Goal: Information Seeking & Learning: Learn about a topic

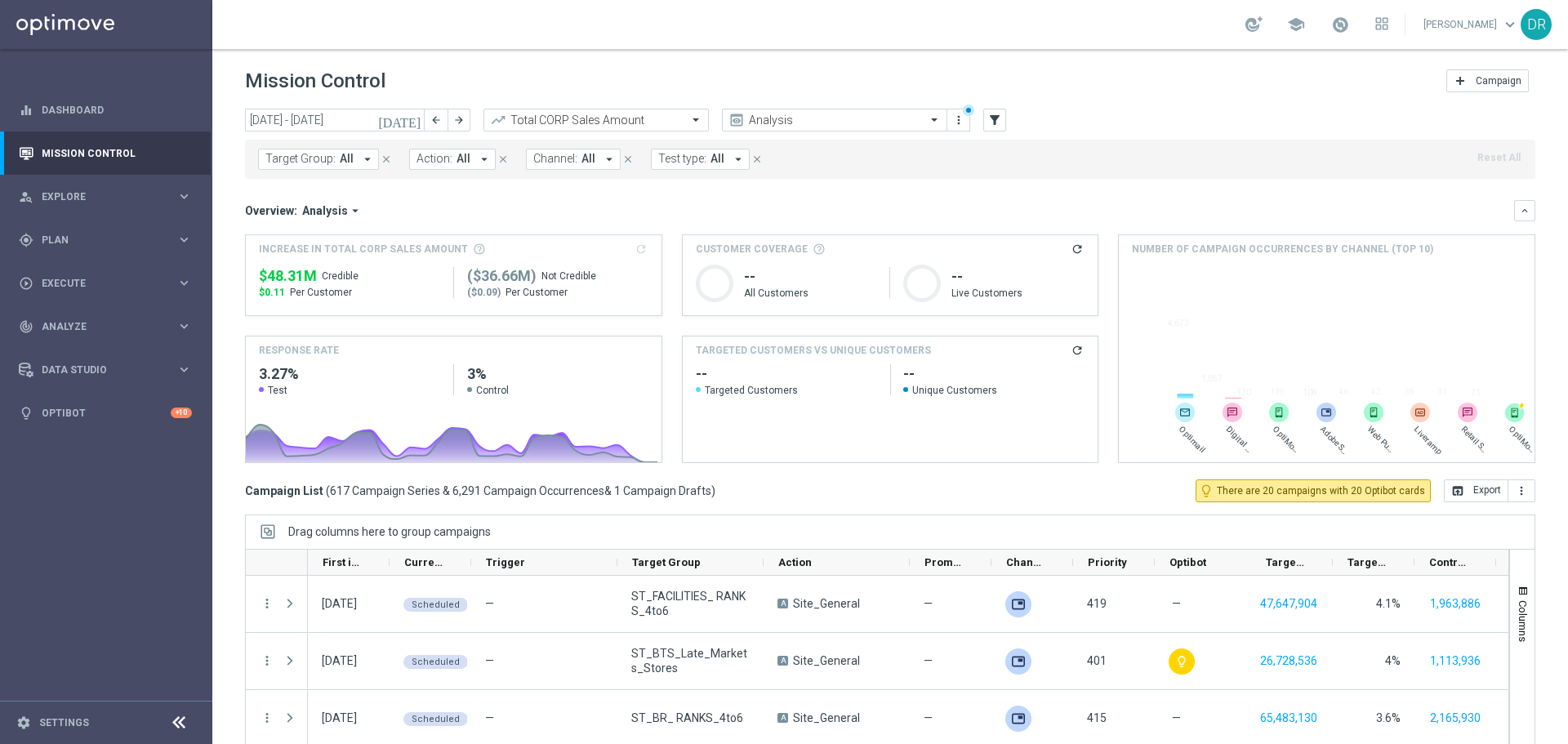
drag, startPoint x: 428, startPoint y: 215, endPoint x: 404, endPoint y: 189, distance: 35.4
click at [428, 215] on div "Overview: Analysis arrow_drop_down" at bounding box center [879, 210] width 1269 height 15
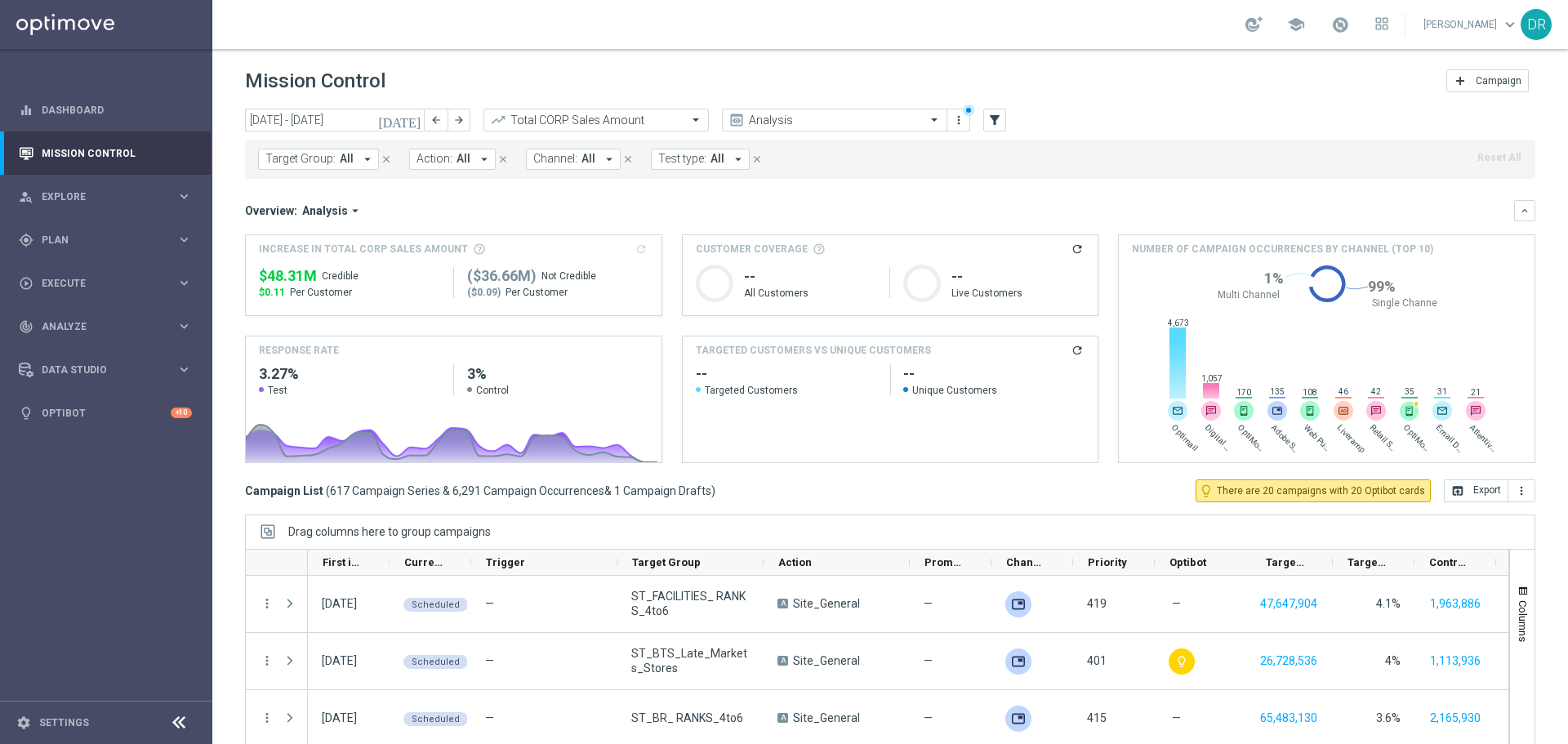
click at [336, 149] on button "Target Group: All arrow_drop_down" at bounding box center [318, 159] width 121 height 22
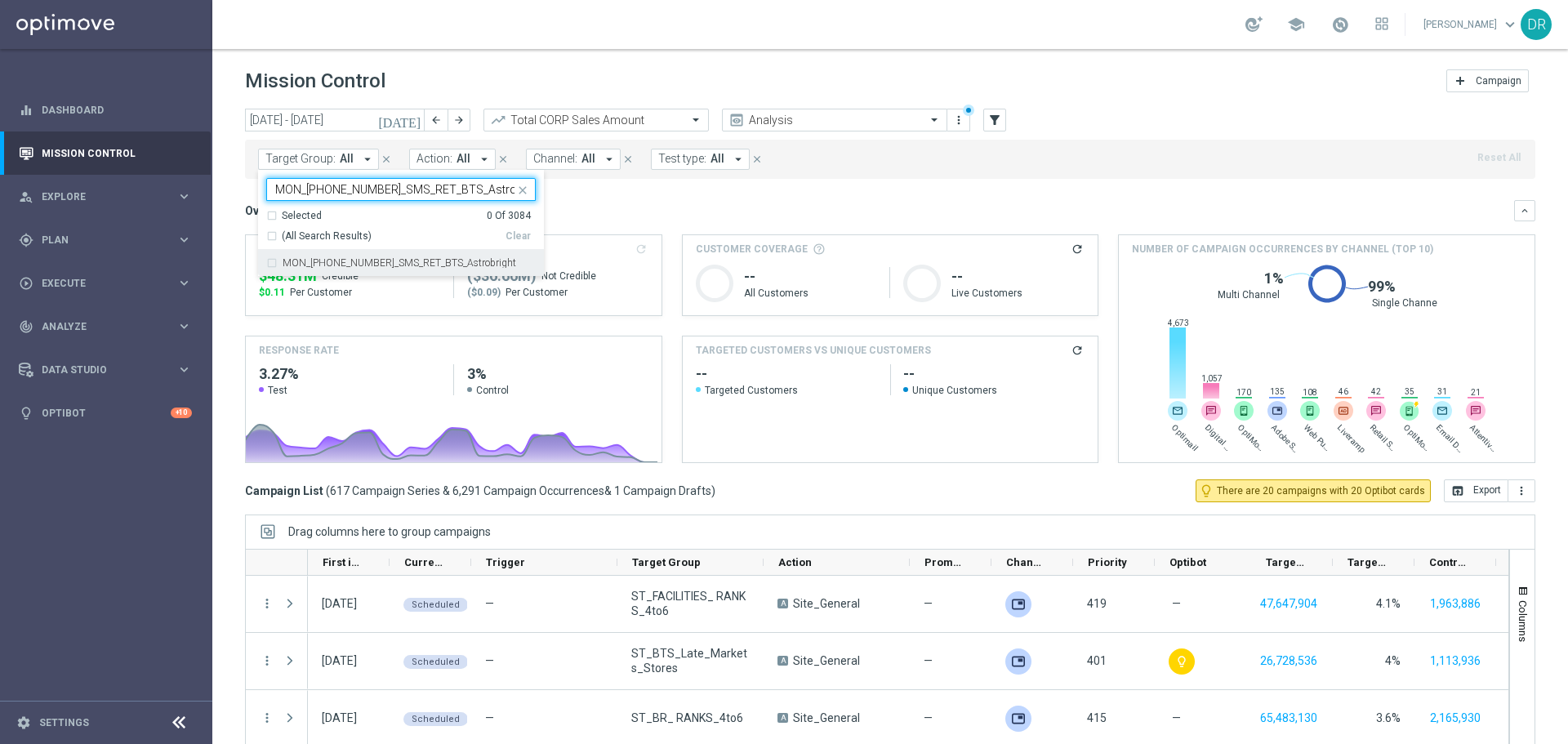
drag, startPoint x: 322, startPoint y: 262, endPoint x: 322, endPoint y: 230, distance: 32.0
click at [322, 262] on label "MON_[PHONE_NUMBER]_SMS_RET_BTS_Astrobright" at bounding box center [400, 263] width 234 height 10
type input "MON_[PHONE_NUMBER]_SMS_RET_BTS_Astrobright"
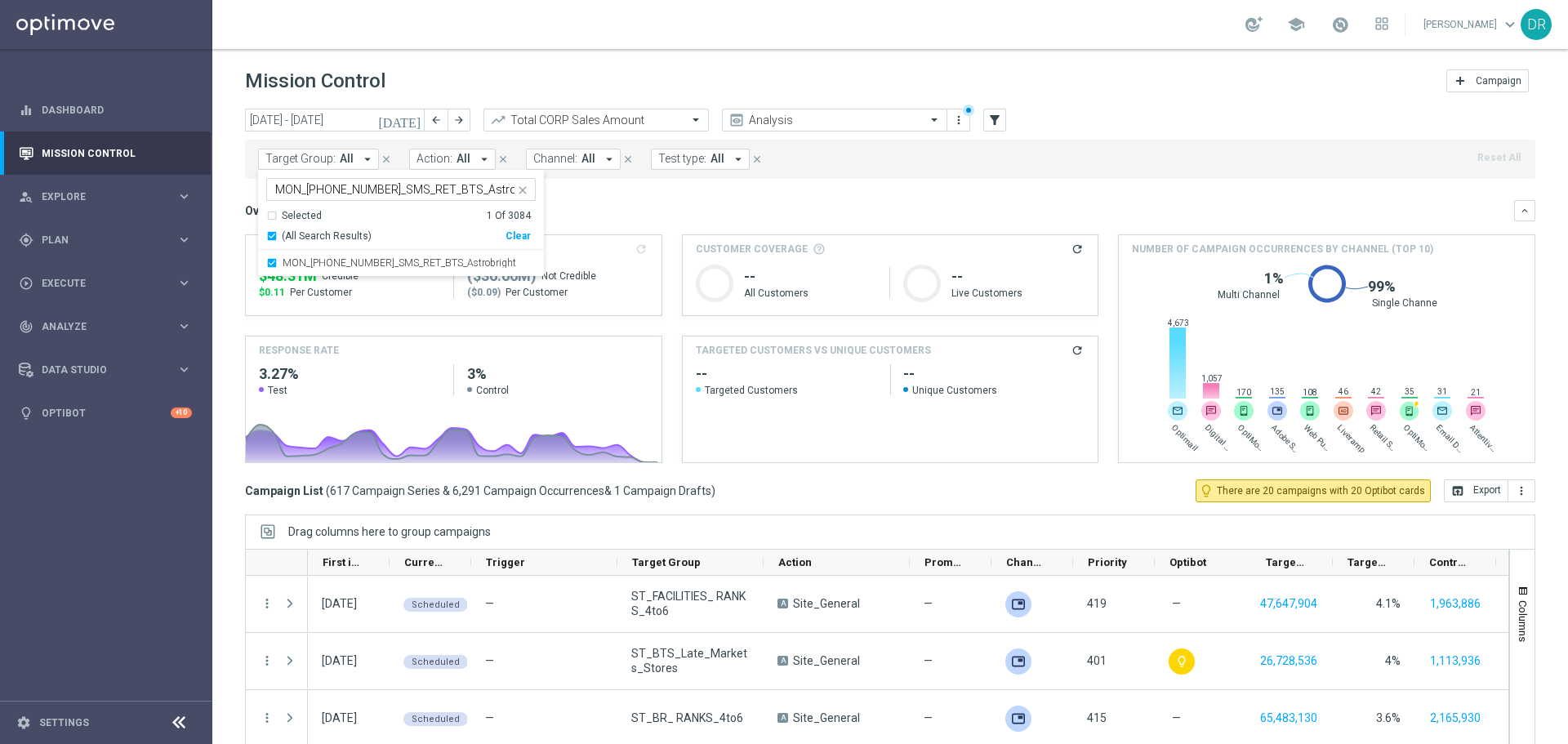
click at [651, 208] on div "Overview: Analysis arrow_drop_down" at bounding box center [879, 210] width 1269 height 15
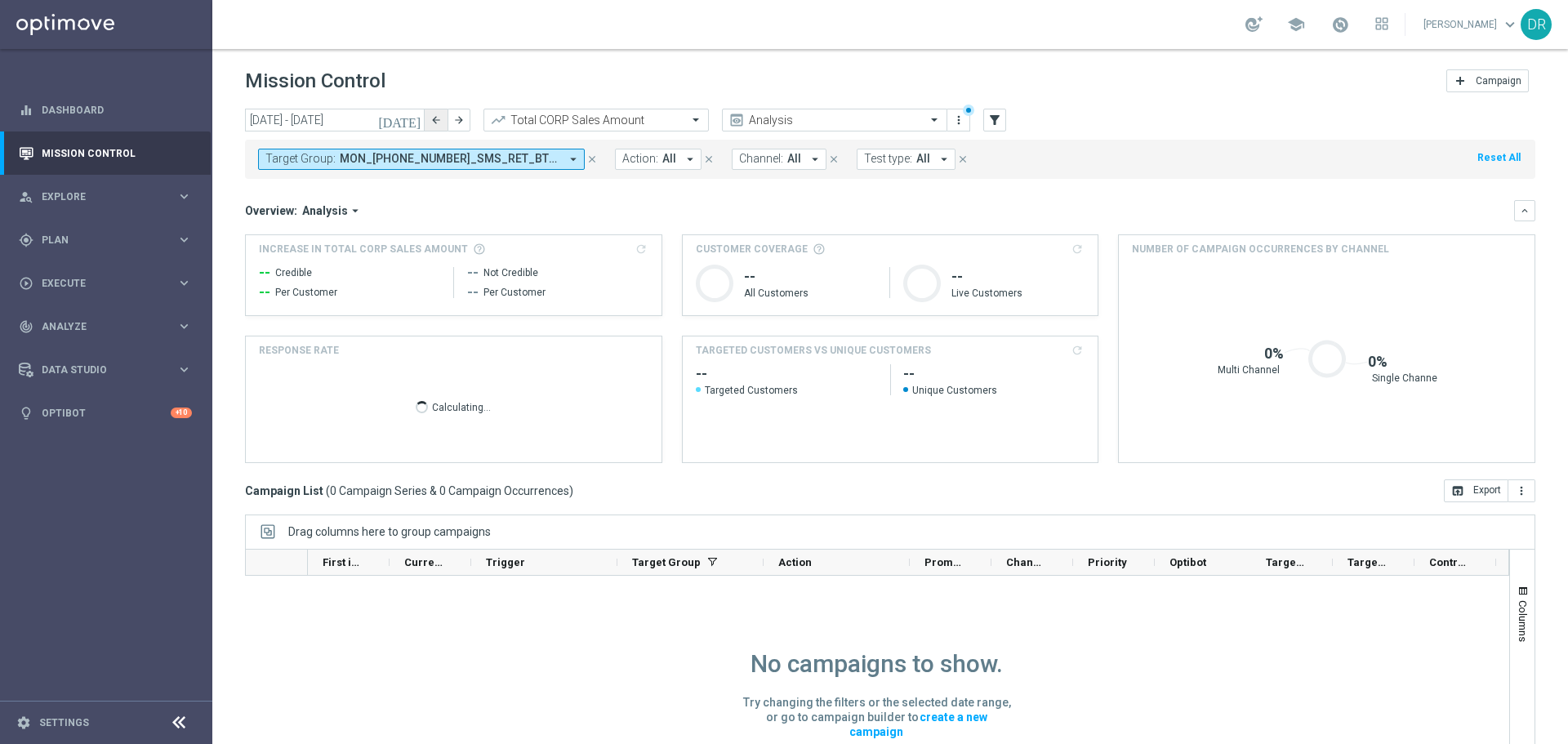
click at [443, 123] on button "arrow_back" at bounding box center [435, 120] width 23 height 23
type input "[DATE] - [DATE]"
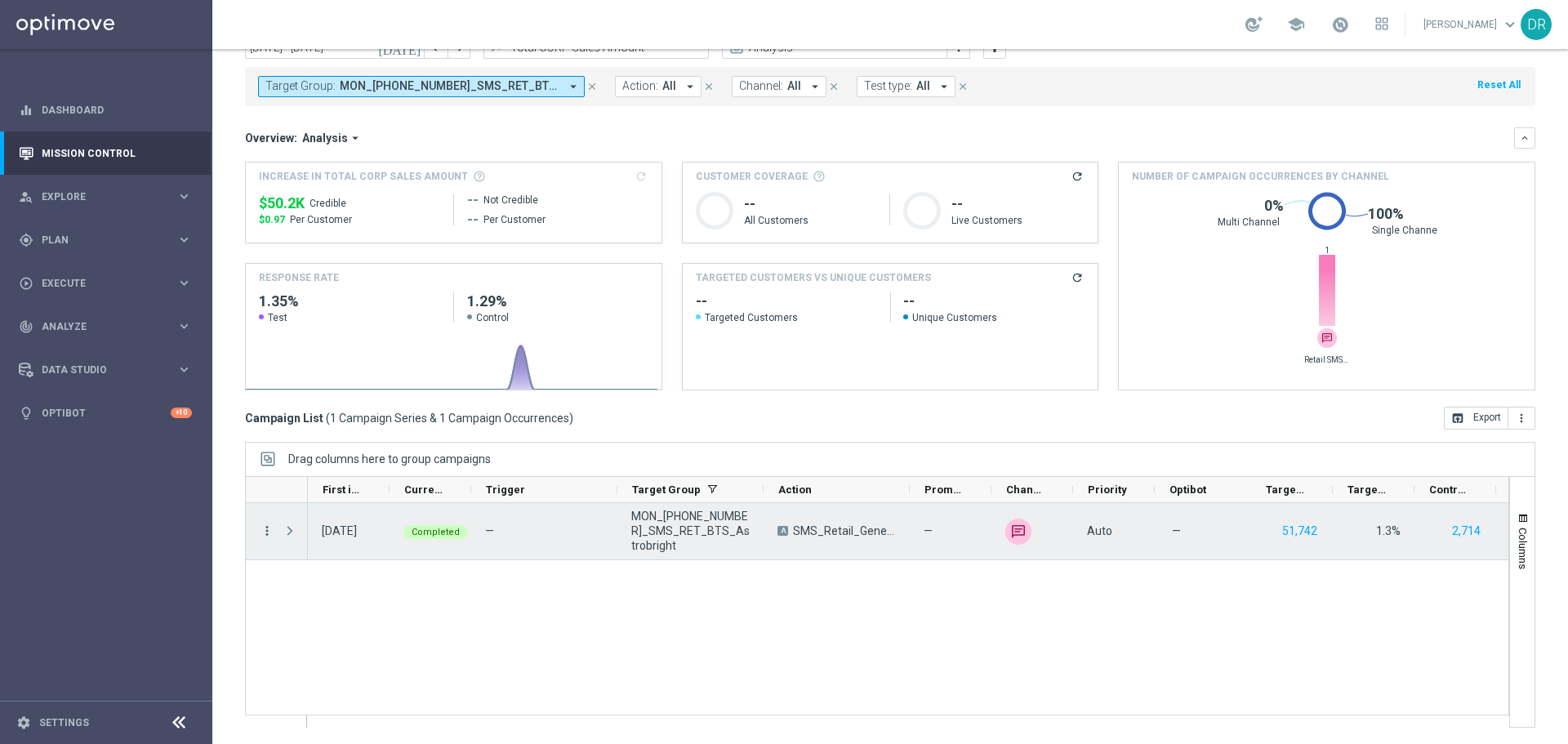
click at [271, 533] on icon "more_vert" at bounding box center [266, 531] width 15 height 15
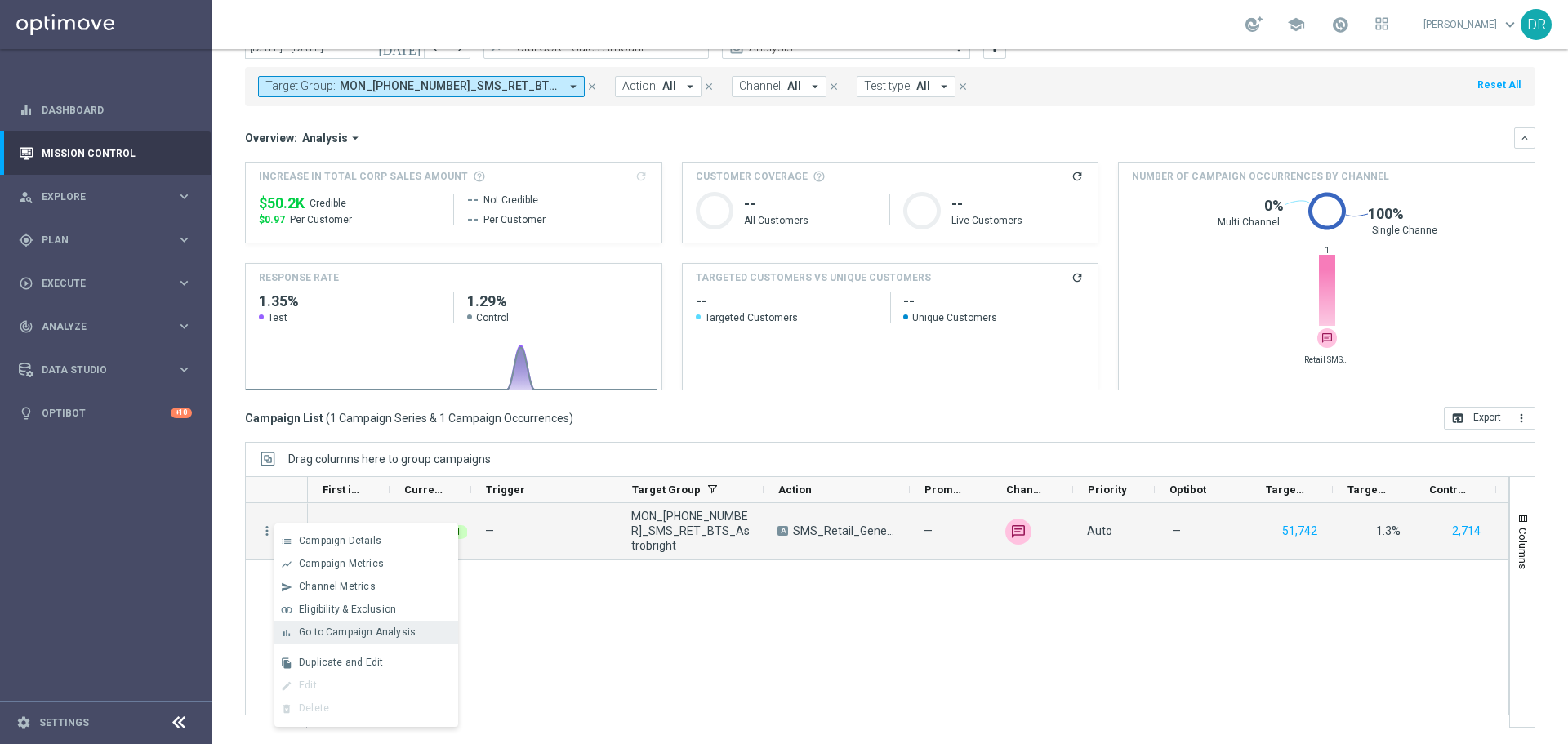
click at [355, 629] on span "Go to Campaign Analysis" at bounding box center [357, 633] width 117 height 12
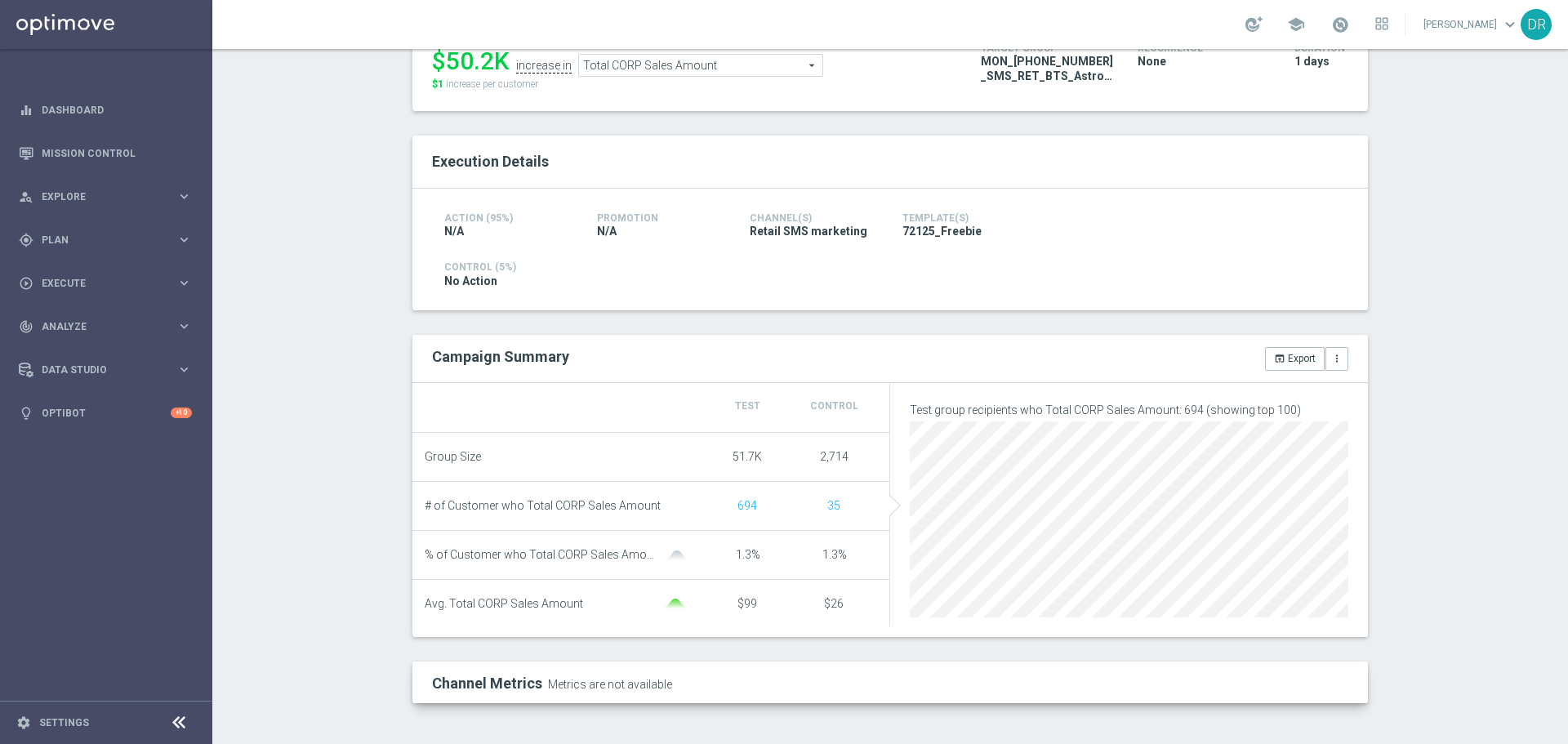
scroll to position [144, 0]
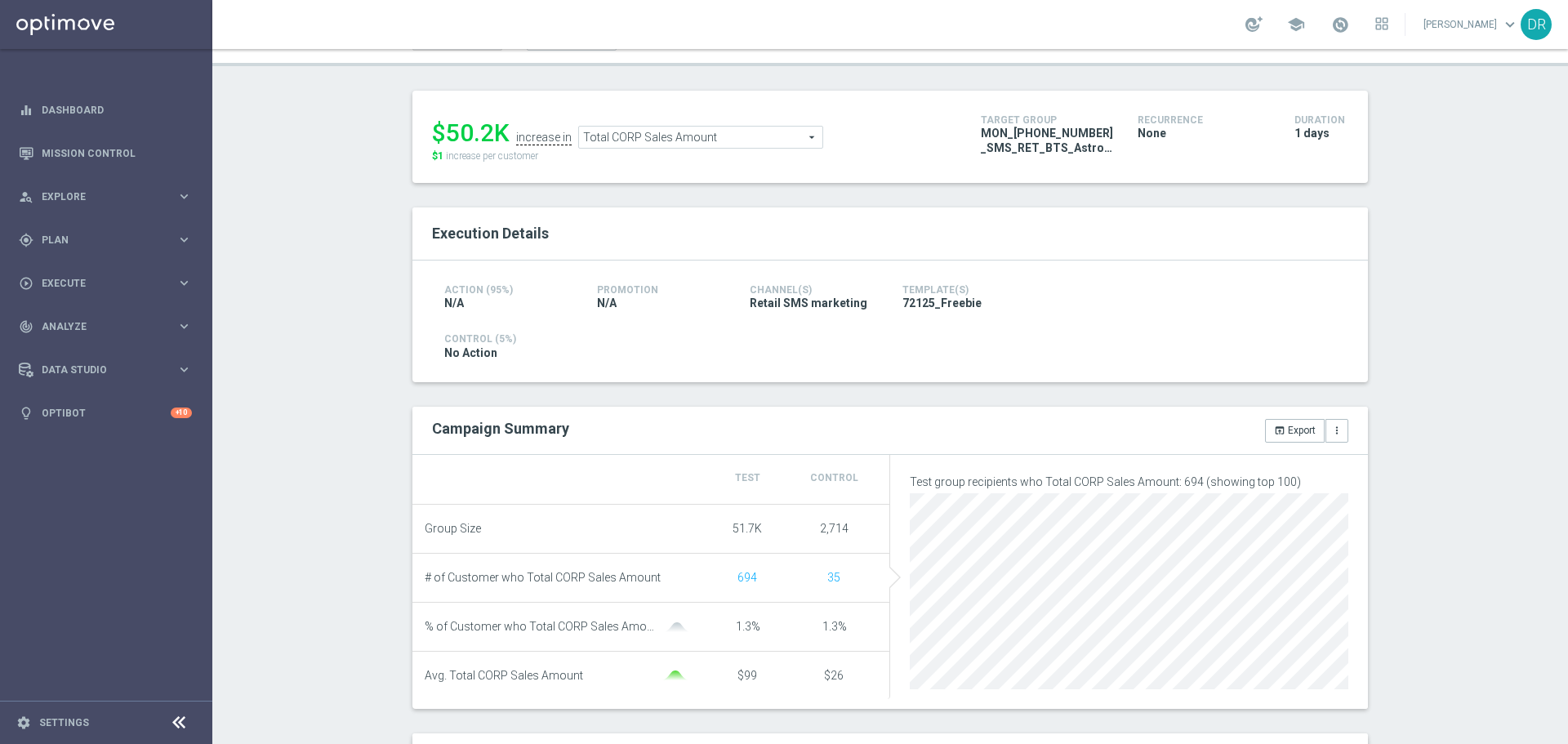
click at [792, 137] on span "Total CORP Sales Amount" at bounding box center [700, 138] width 244 height 22
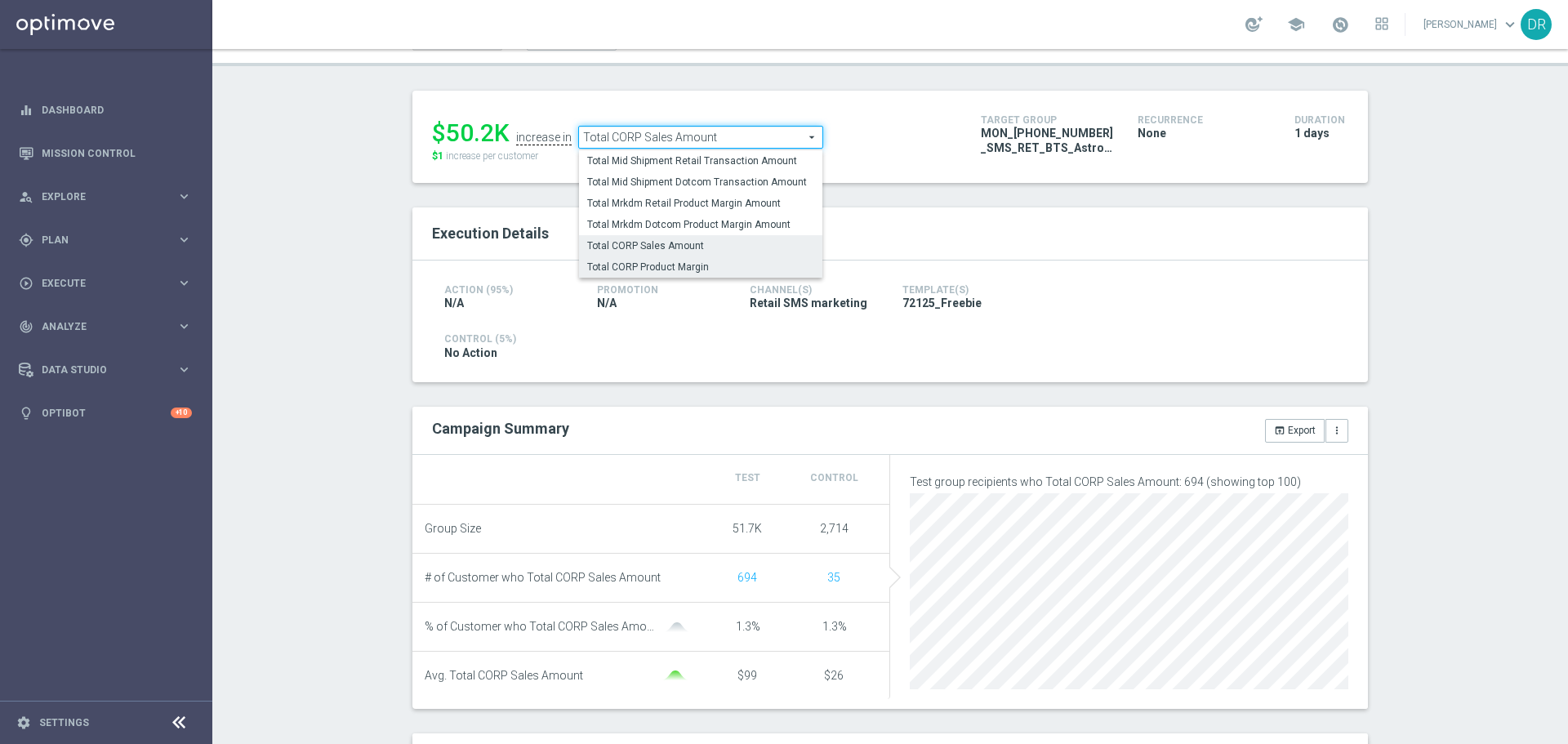
click at [696, 273] on span "Total CORP Product Margin" at bounding box center [700, 266] width 227 height 13
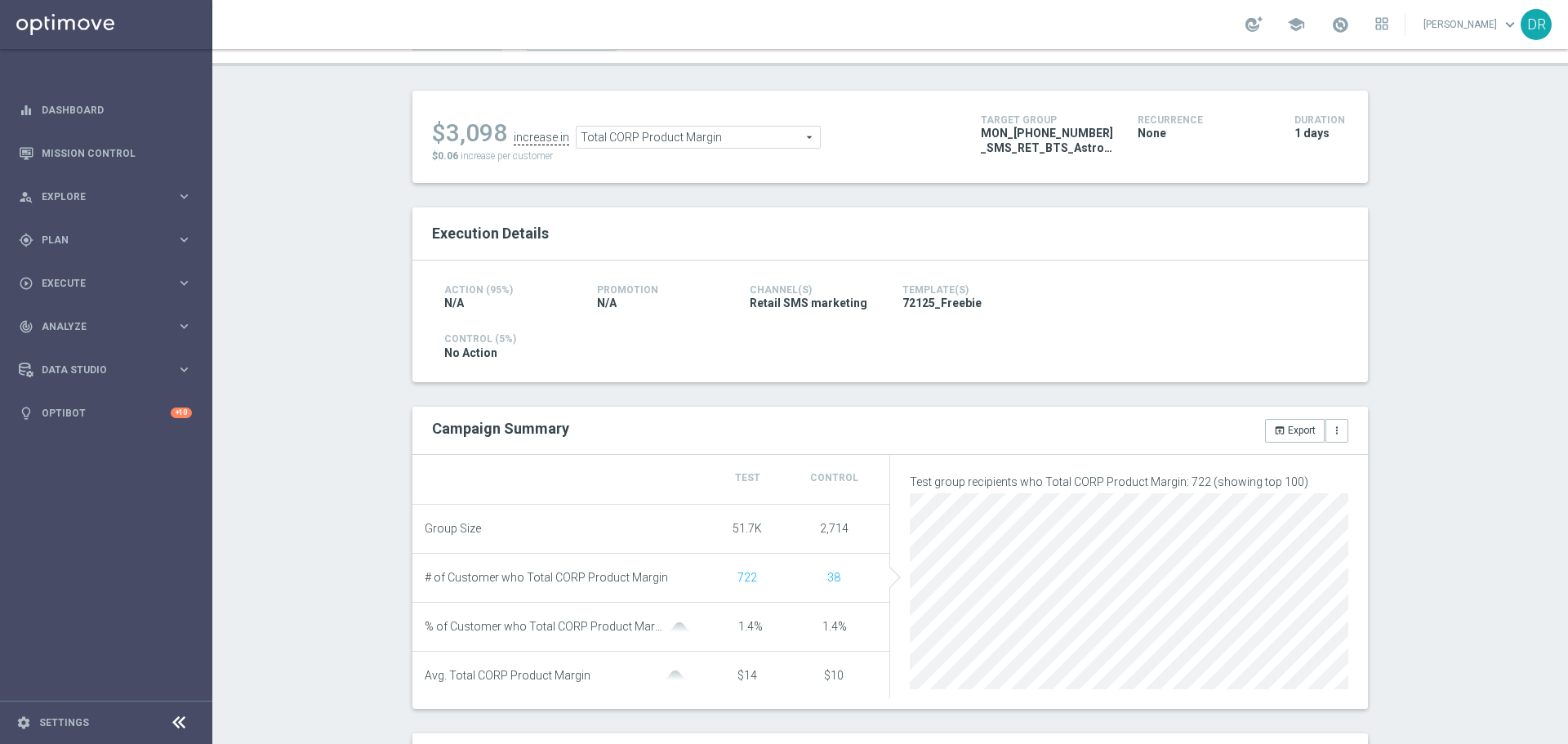
click at [806, 134] on span "Total CORP Product Margin" at bounding box center [699, 138] width 244 height 22
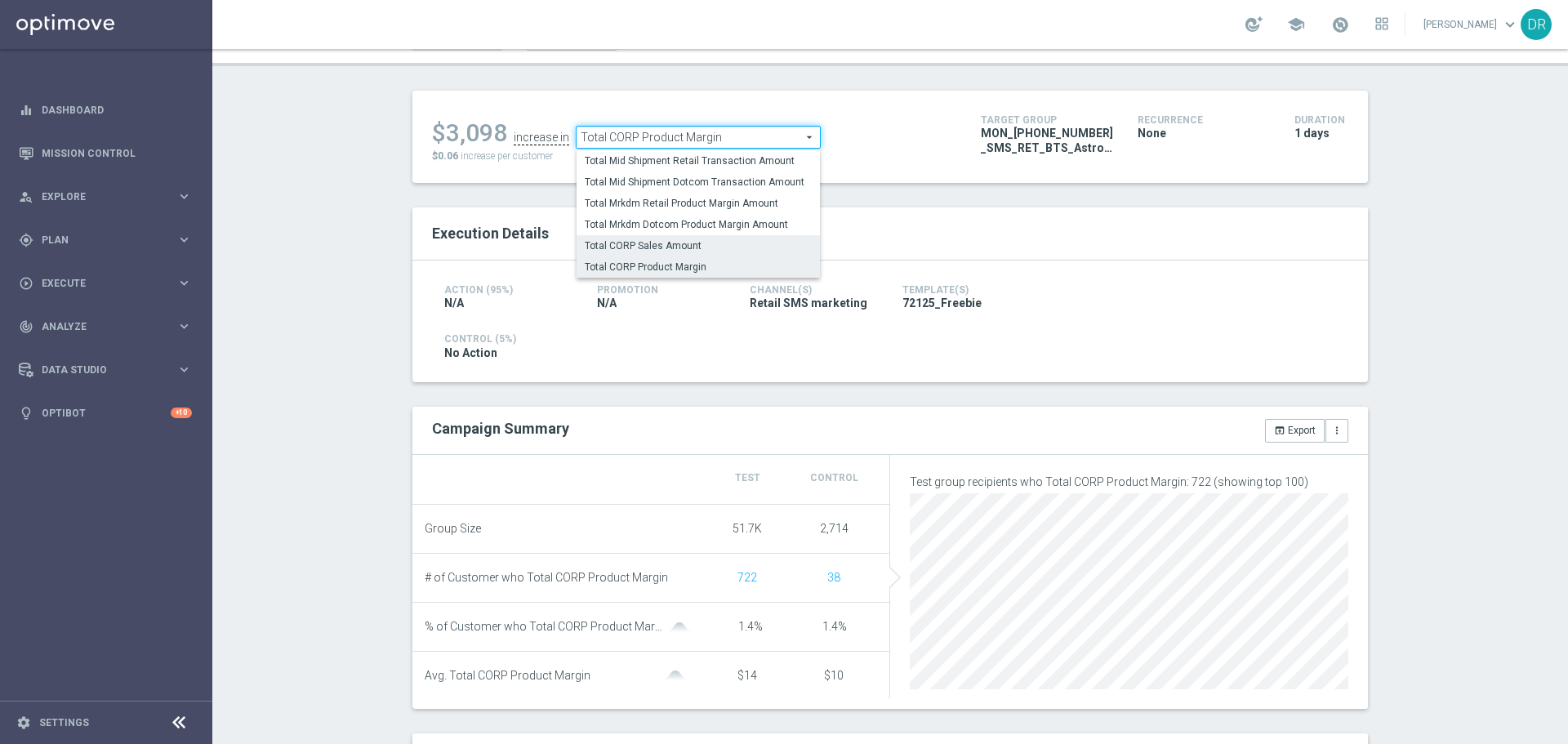
click at [700, 247] on span "Total CORP Sales Amount" at bounding box center [698, 246] width 227 height 13
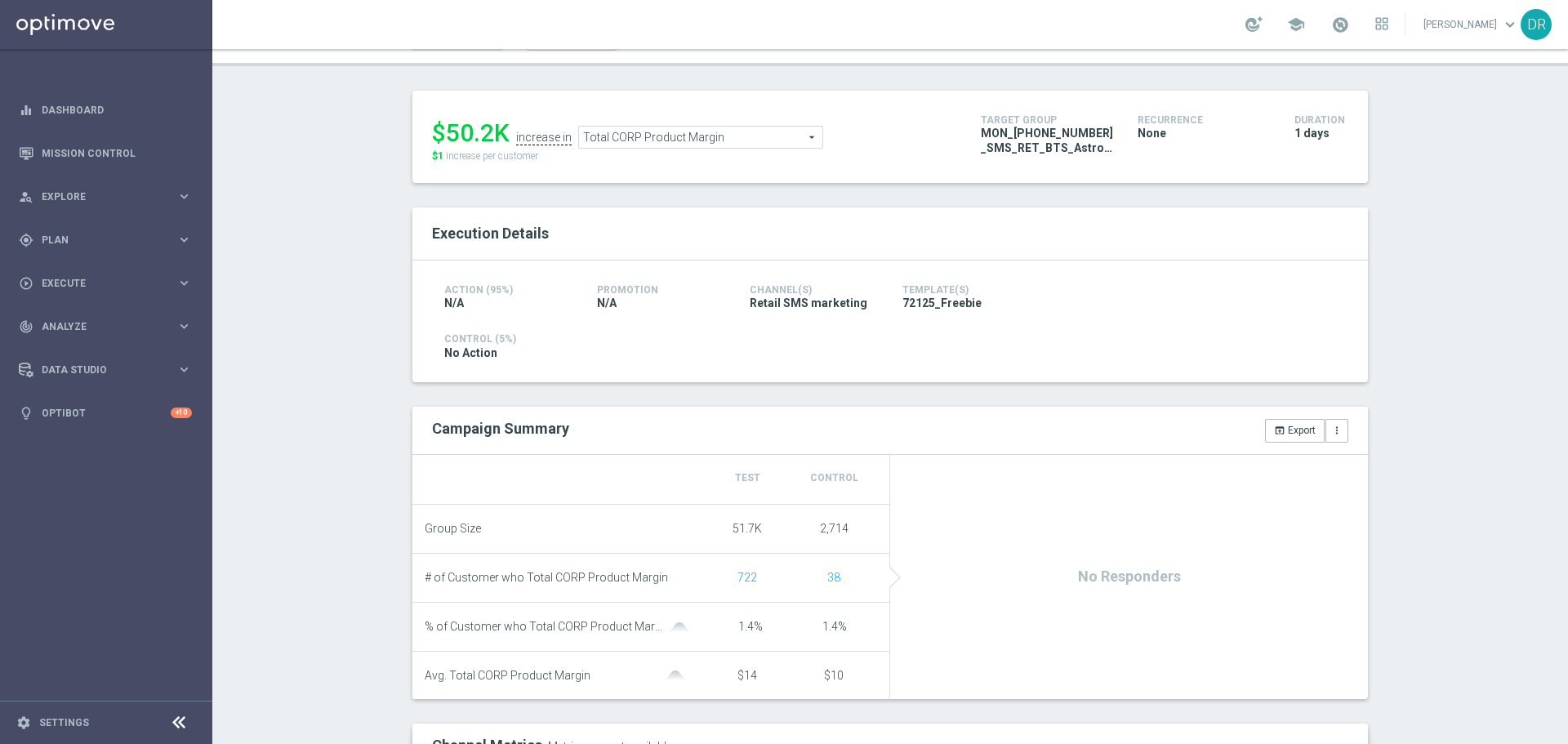
type input "Total CORP Sales Amount"
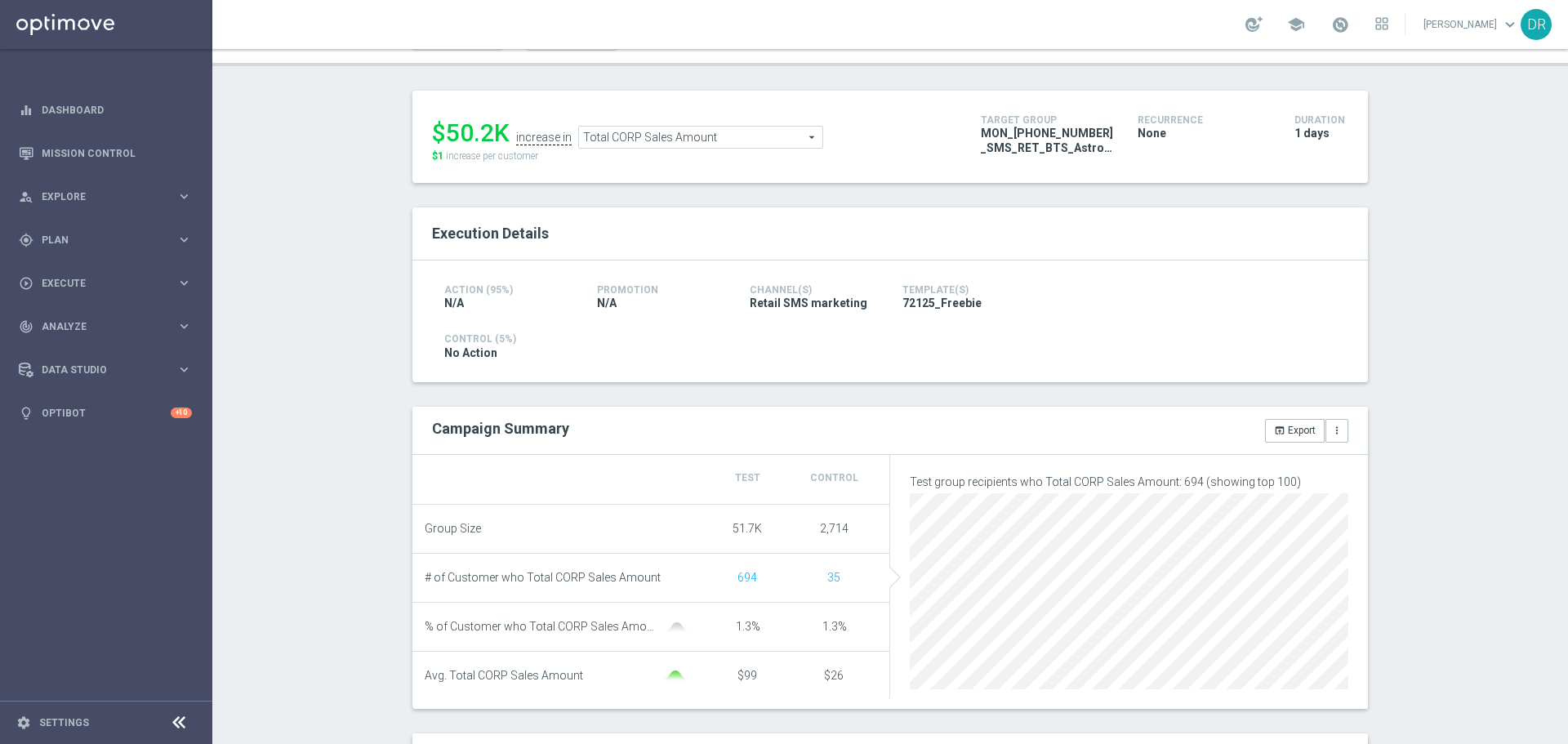
click at [308, 433] on div "Test/Control Campaign Analysis This page presents all relevant information abou…" at bounding box center [890, 396] width 1356 height 695
click at [301, 417] on div "Test/Control Campaign Analysis This page presents all relevant information abou…" at bounding box center [890, 396] width 1356 height 695
click at [400, 343] on div "$50.2K increase in Total CORP Sales Amount Total CORP Sales Amount arrow_drop_d…" at bounding box center [890, 445] width 980 height 710
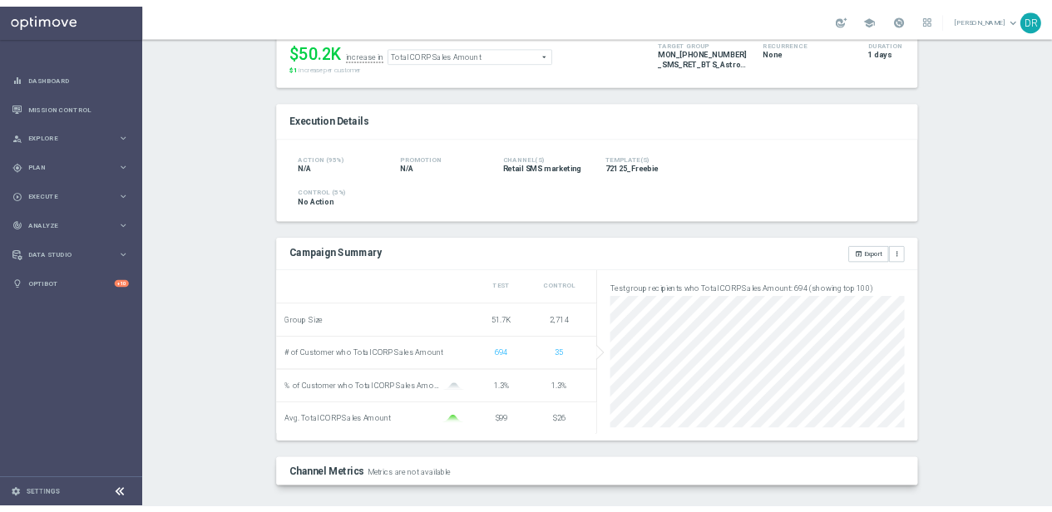
scroll to position [230, 0]
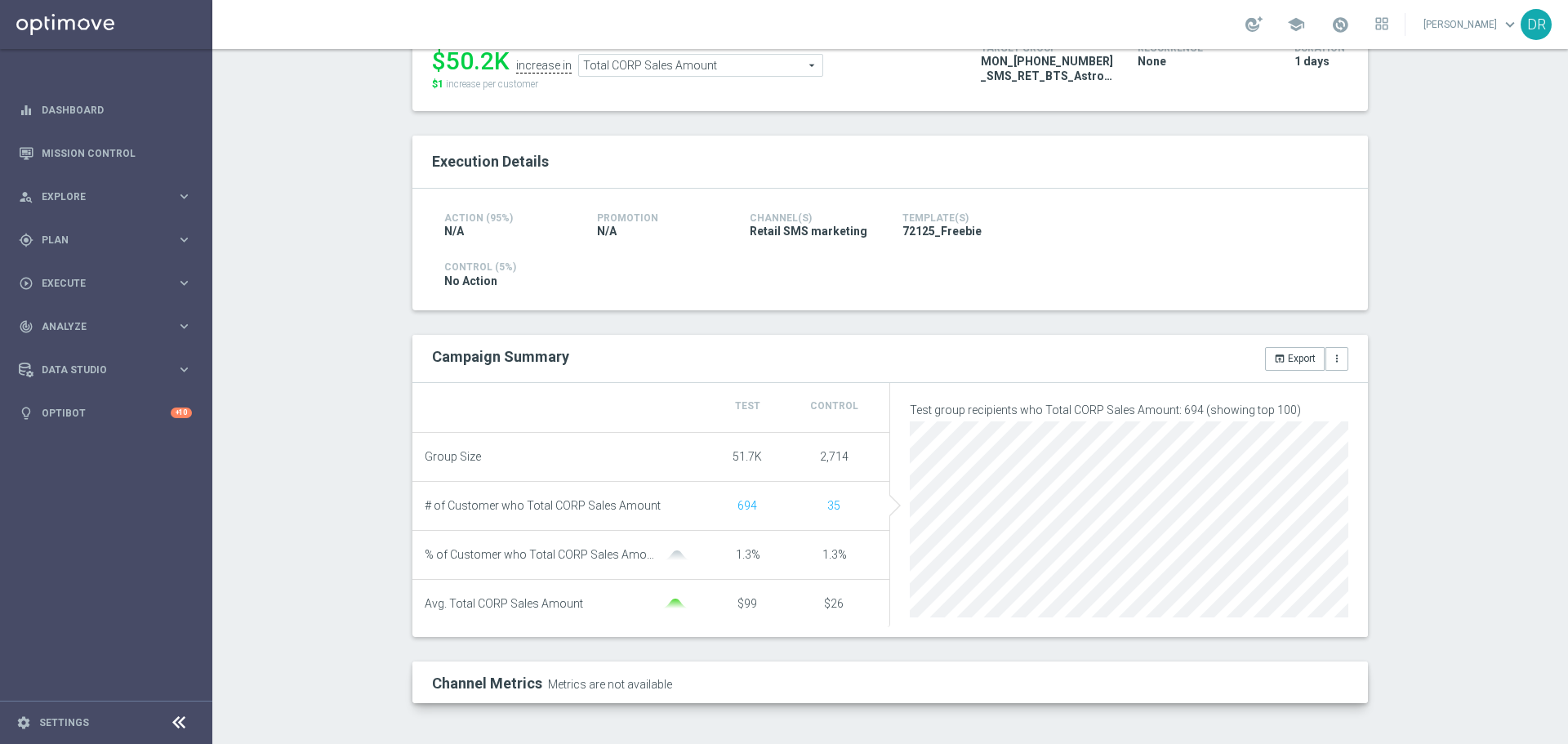
drag, startPoint x: 729, startPoint y: 602, endPoint x: 848, endPoint y: 602, distance: 119.0
click at [848, 602] on li "Avg. Total CORP Sales Amount $99 $26" at bounding box center [651, 603] width 477 height 48
click at [852, 602] on div "$26" at bounding box center [834, 604] width 86 height 14
click at [108, 148] on link "Mission Control" at bounding box center [116, 153] width 150 height 43
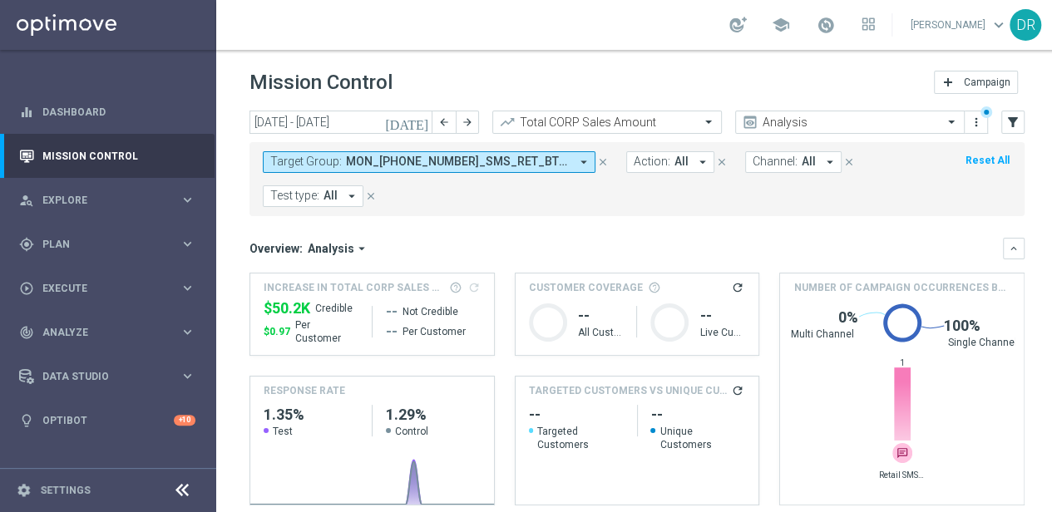
click at [576, 165] on icon "arrow_drop_down" at bounding box center [583, 162] width 15 height 15
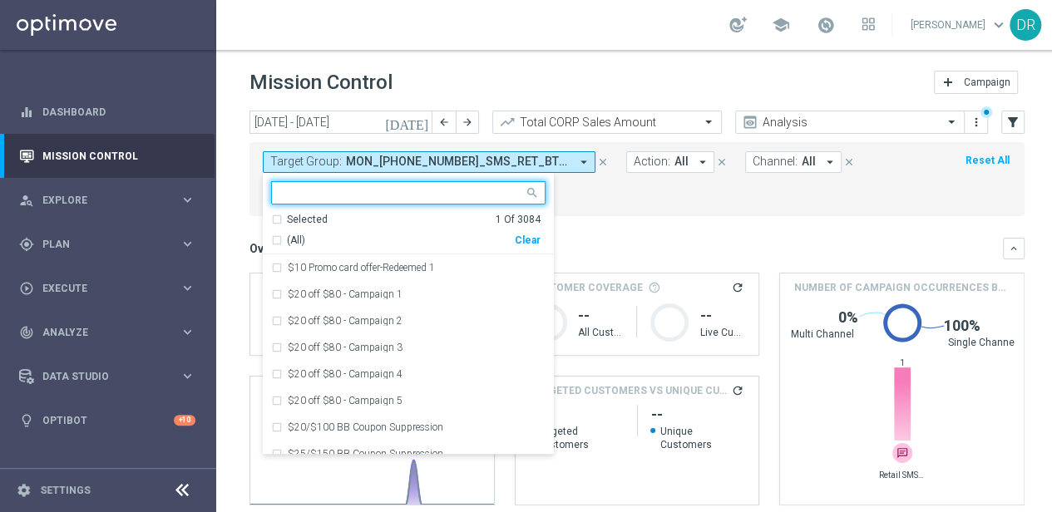
drag, startPoint x: 536, startPoint y: 240, endPoint x: 572, endPoint y: 227, distance: 38.1
click at [0, 0] on div "Clear" at bounding box center [0, 0] width 0 height 0
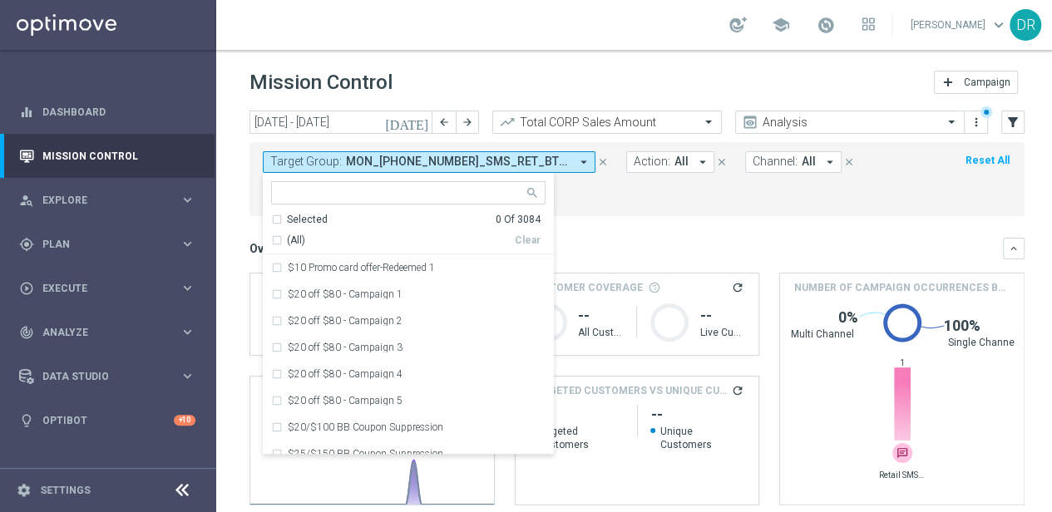
drag, startPoint x: 633, startPoint y: 215, endPoint x: 600, endPoint y: 242, distance: 41.9
click at [633, 216] on mini-dashboard "Overview: Analysis arrow_drop_down keyboard_arrow_down Increase In Total CORP S…" at bounding box center [636, 369] width 775 height 306
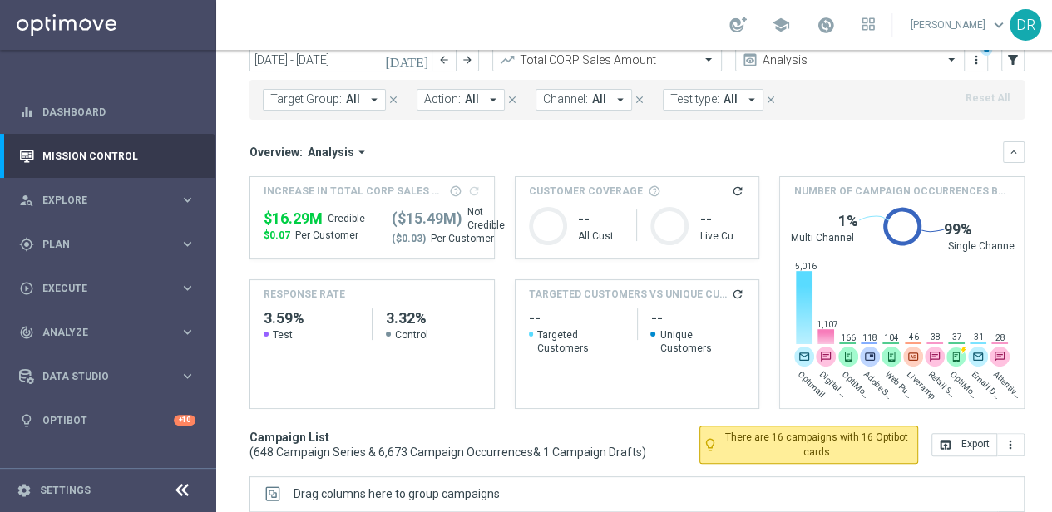
scroll to position [166, 0]
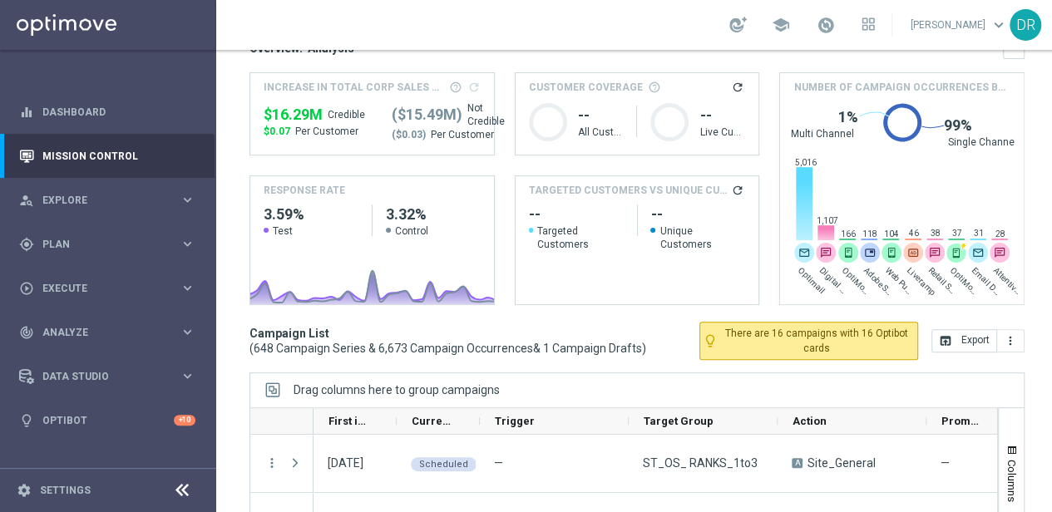
click at [264, 350] on span "648 Campaign Series & 6,673 Campaign Occurrences" at bounding box center [393, 348] width 279 height 15
drag, startPoint x: 264, startPoint y: 350, endPoint x: 301, endPoint y: 352, distance: 36.7
click at [264, 350] on span "648 Campaign Series & 6,673 Campaign Occurrences" at bounding box center [393, 348] width 279 height 15
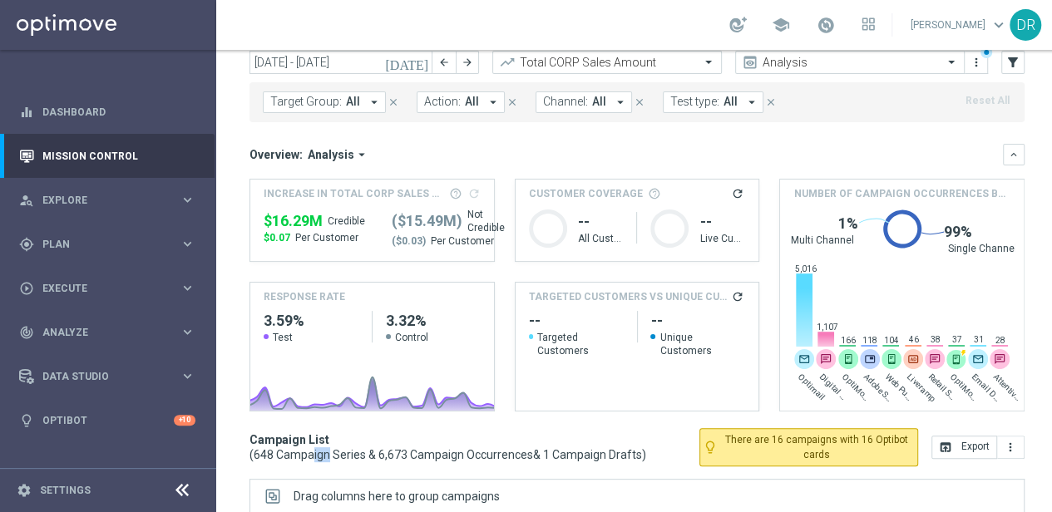
scroll to position [0, 0]
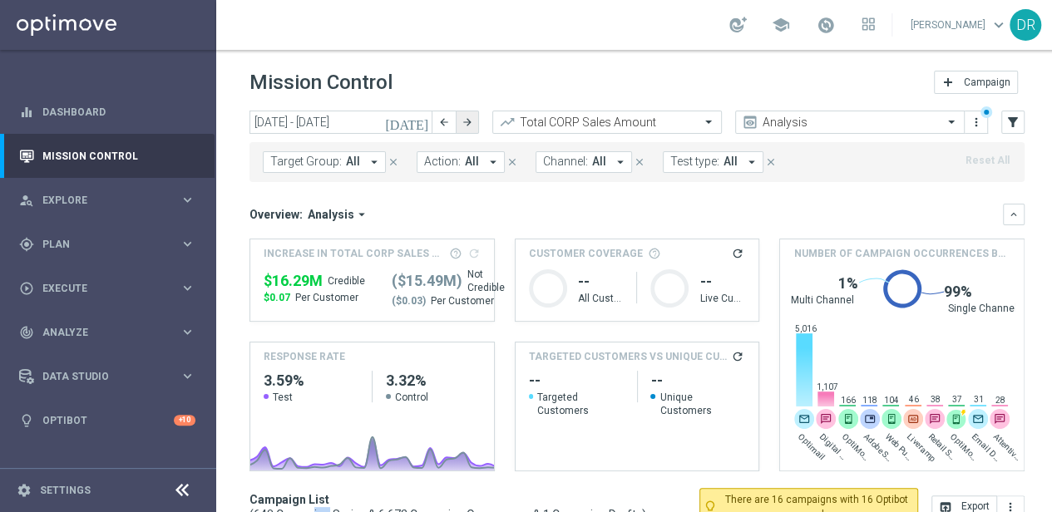
click at [472, 126] on icon "arrow_forward" at bounding box center [467, 122] width 12 height 12
type input "[DATE] - [DATE]"
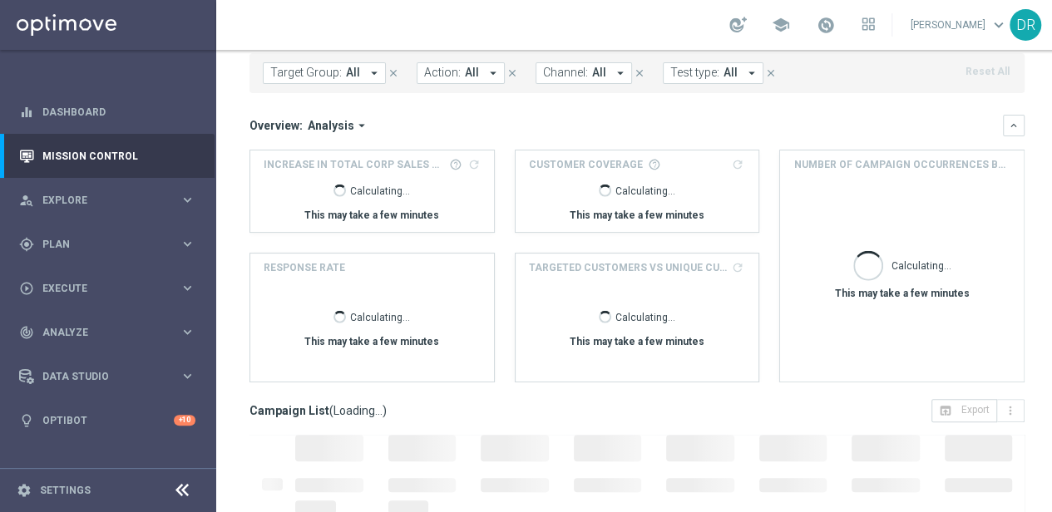
scroll to position [83, 0]
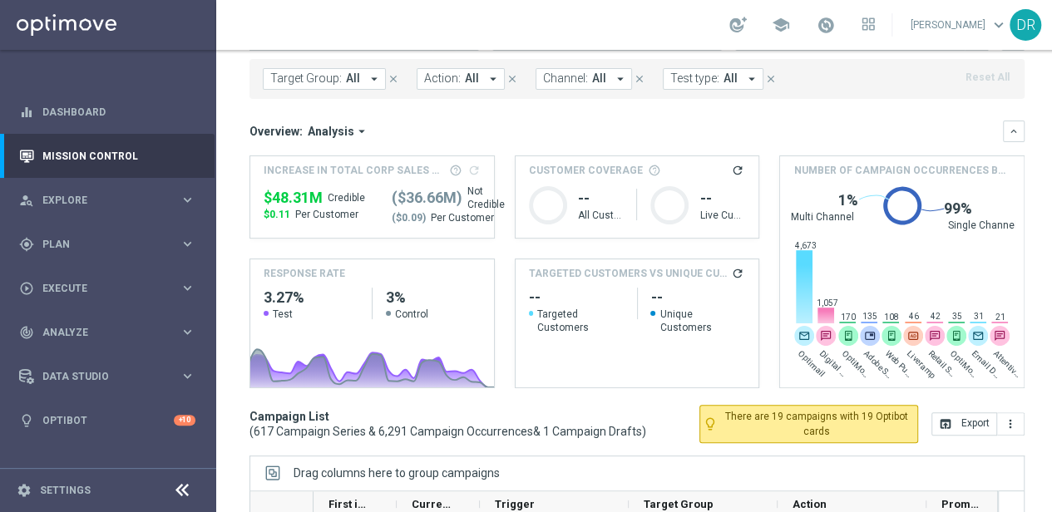
click at [750, 278] on div "TARGETED CUSTOMERS VS UNIQUE CUSTOMERS refresh" at bounding box center [637, 273] width 244 height 28
click at [740, 277] on icon "refresh" at bounding box center [737, 273] width 13 height 13
